Goal: Find specific page/section: Find specific page/section

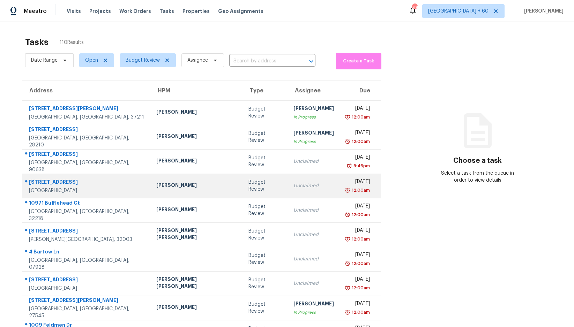
scroll to position [36, 0]
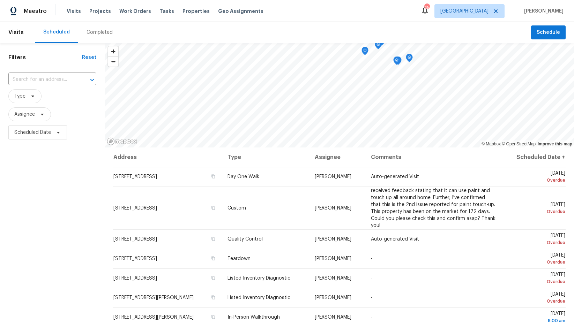
drag, startPoint x: 180, startPoint y: 11, endPoint x: 165, endPoint y: 15, distance: 15.6
click at [182, 11] on span "Properties" at bounding box center [195, 11] width 27 height 7
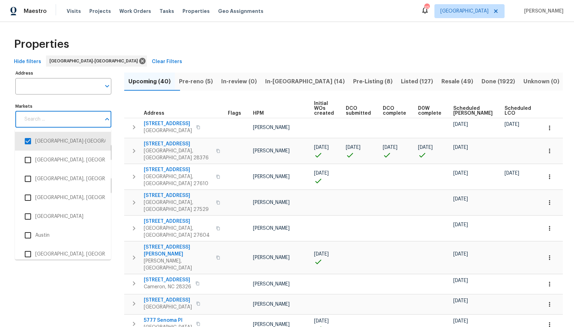
click at [60, 117] on input "Markets" at bounding box center [60, 119] width 81 height 16
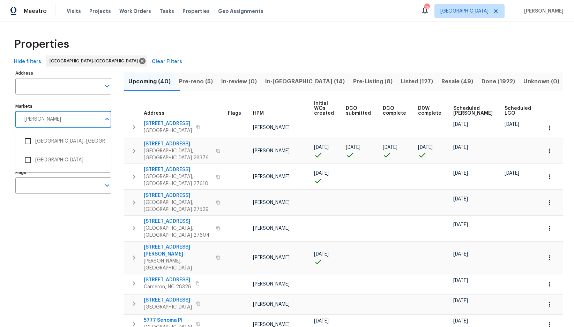
type input "salt"
click at [37, 140] on li "Salt Lake City" at bounding box center [63, 141] width 85 height 15
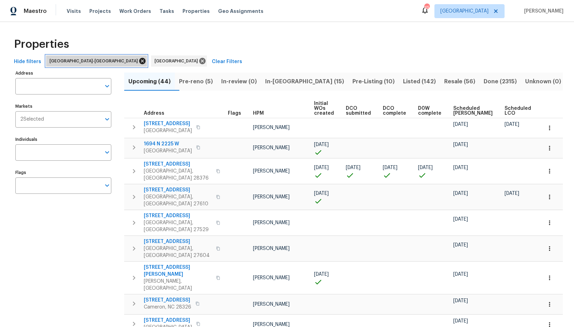
click at [139, 61] on icon at bounding box center [143, 61] width 8 height 8
